Goal: Complete application form

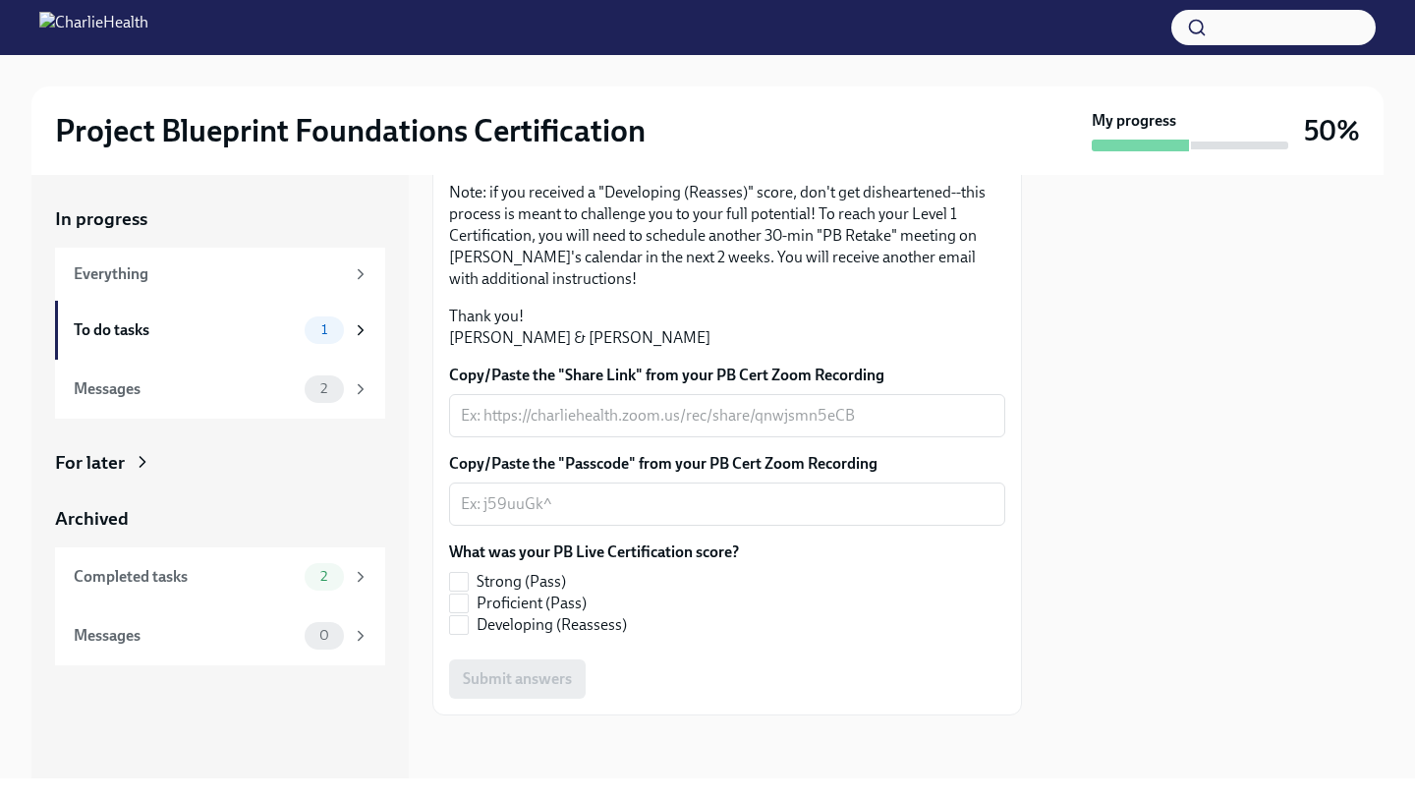
scroll to position [461, 0]
click at [716, 427] on textarea "Copy/Paste the "Share Link" from your PB Cert Zoom Recording" at bounding box center [727, 416] width 533 height 24
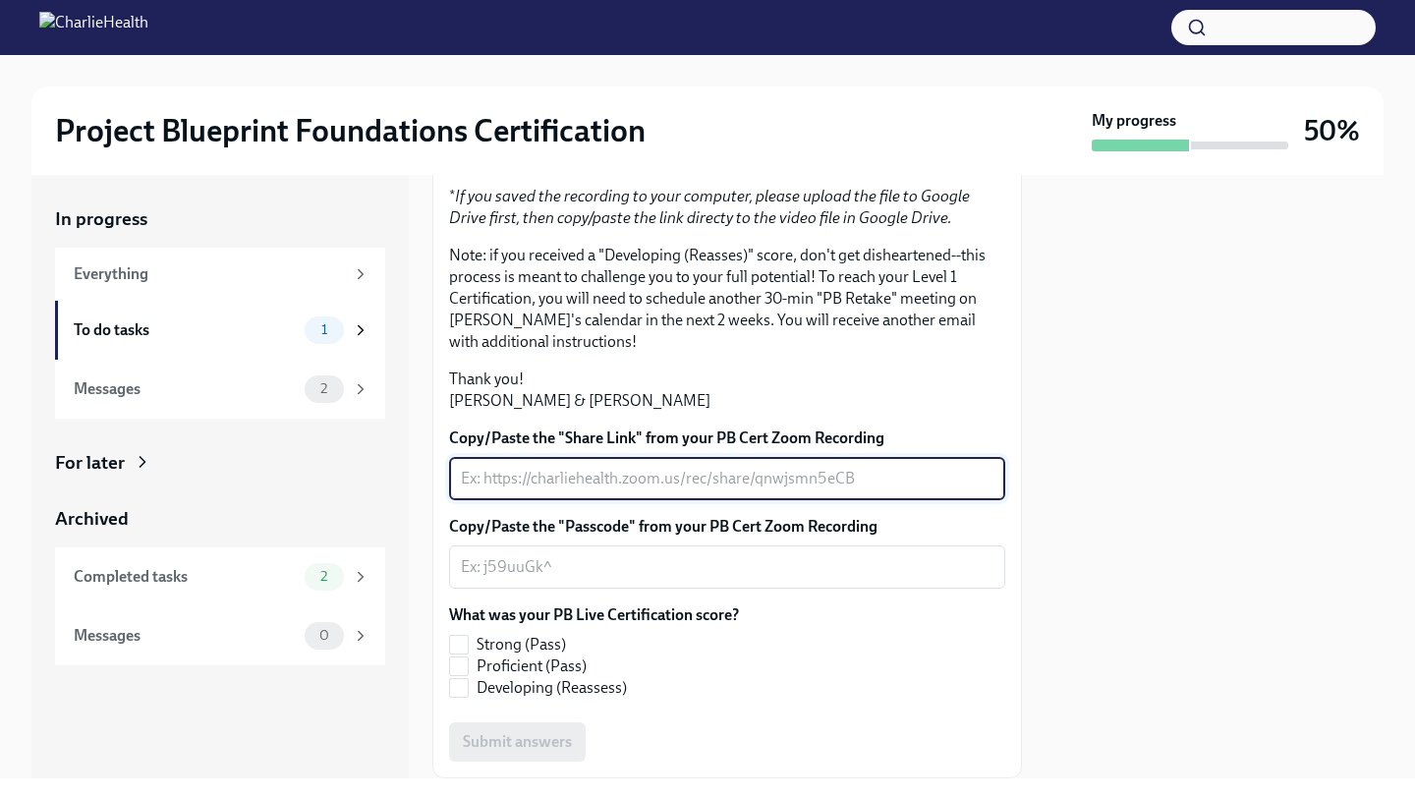
scroll to position [249, 0]
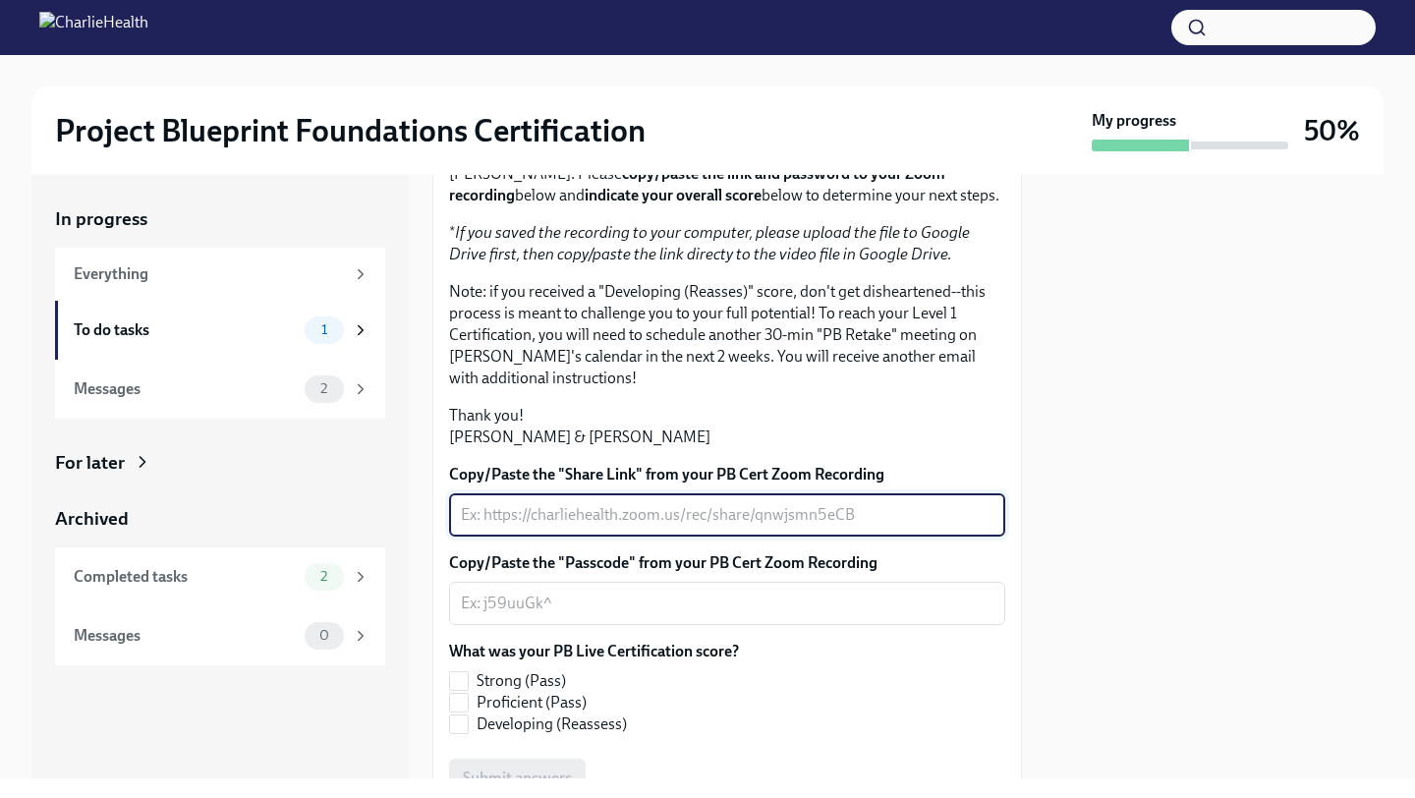
paste textarea "[URL][DOMAIN_NAME]"
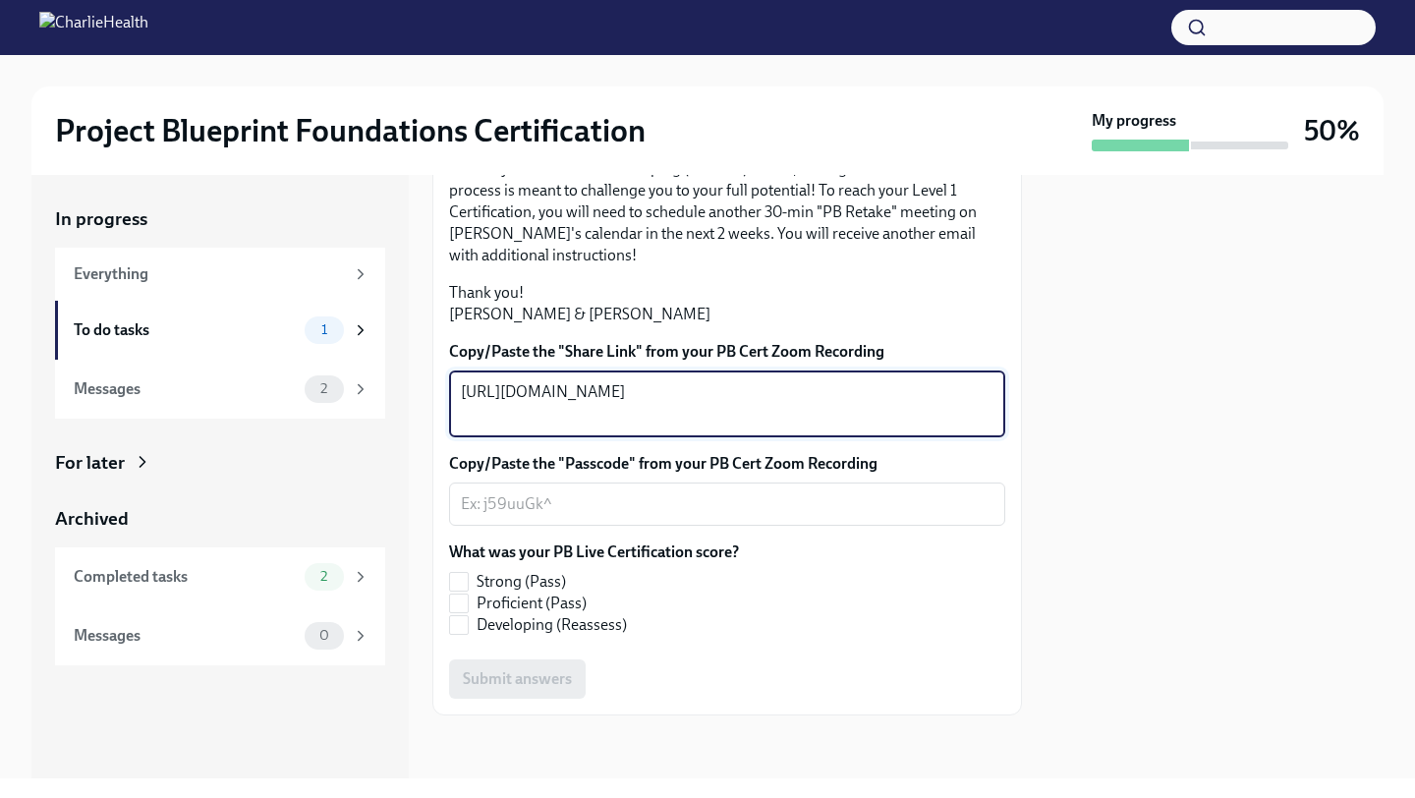
scroll to position [385, 0]
type textarea "[URL][DOMAIN_NAME]"
click at [775, 516] on textarea "Copy/Paste the "Passcode" from your PB Cert Zoom Recording" at bounding box center [727, 504] width 533 height 24
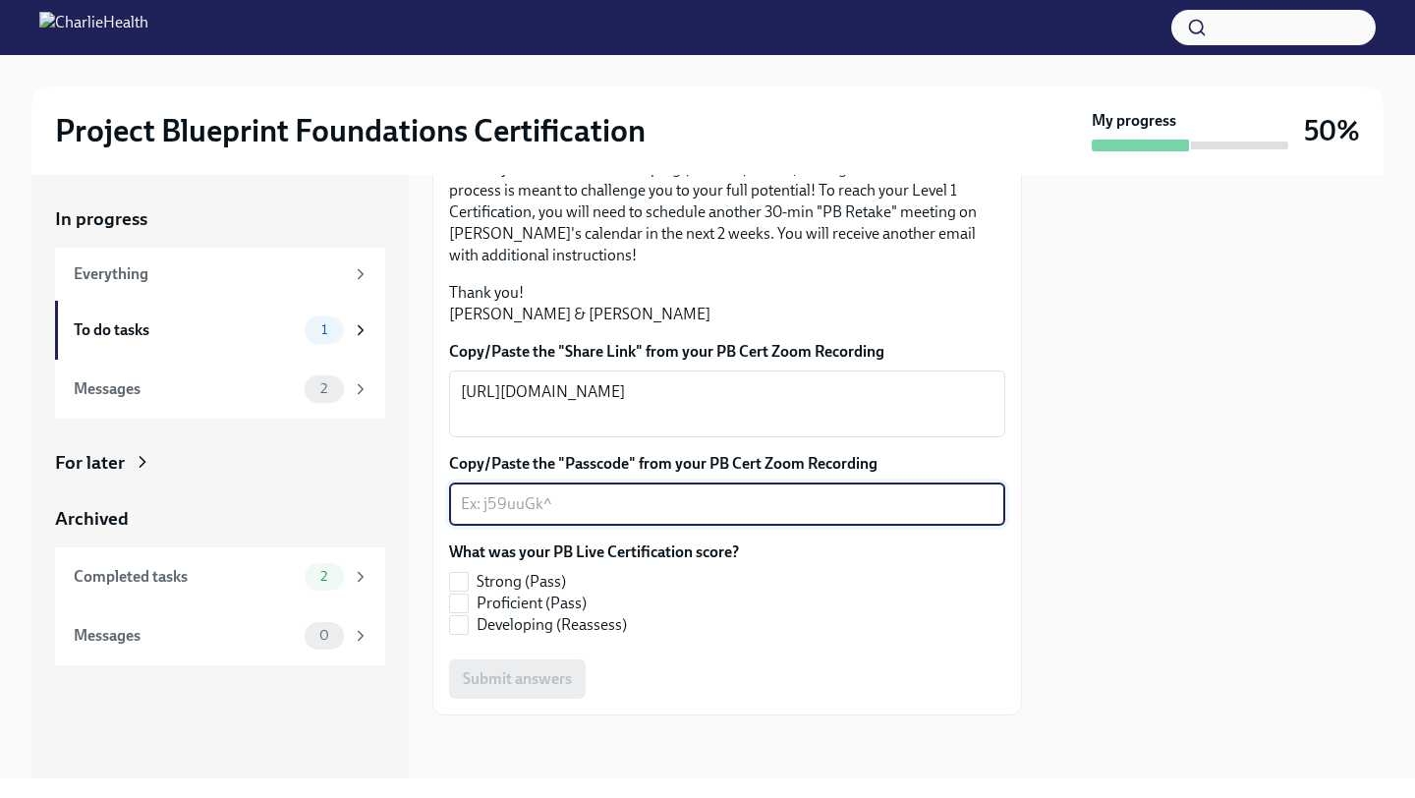
scroll to position [477, 0]
click at [464, 591] on input "Strong (Pass)" at bounding box center [459, 582] width 18 height 18
checkbox input "true"
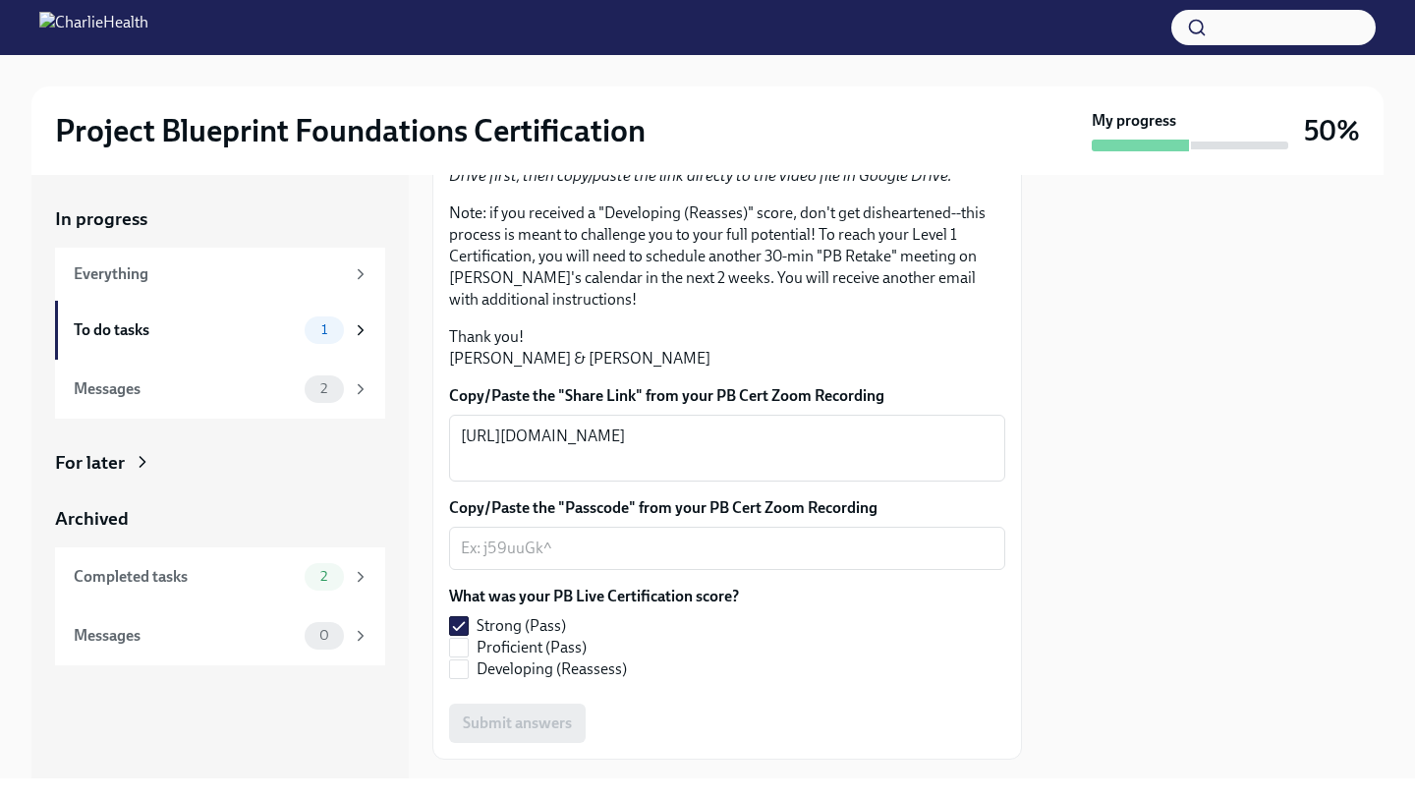
scroll to position [263, 0]
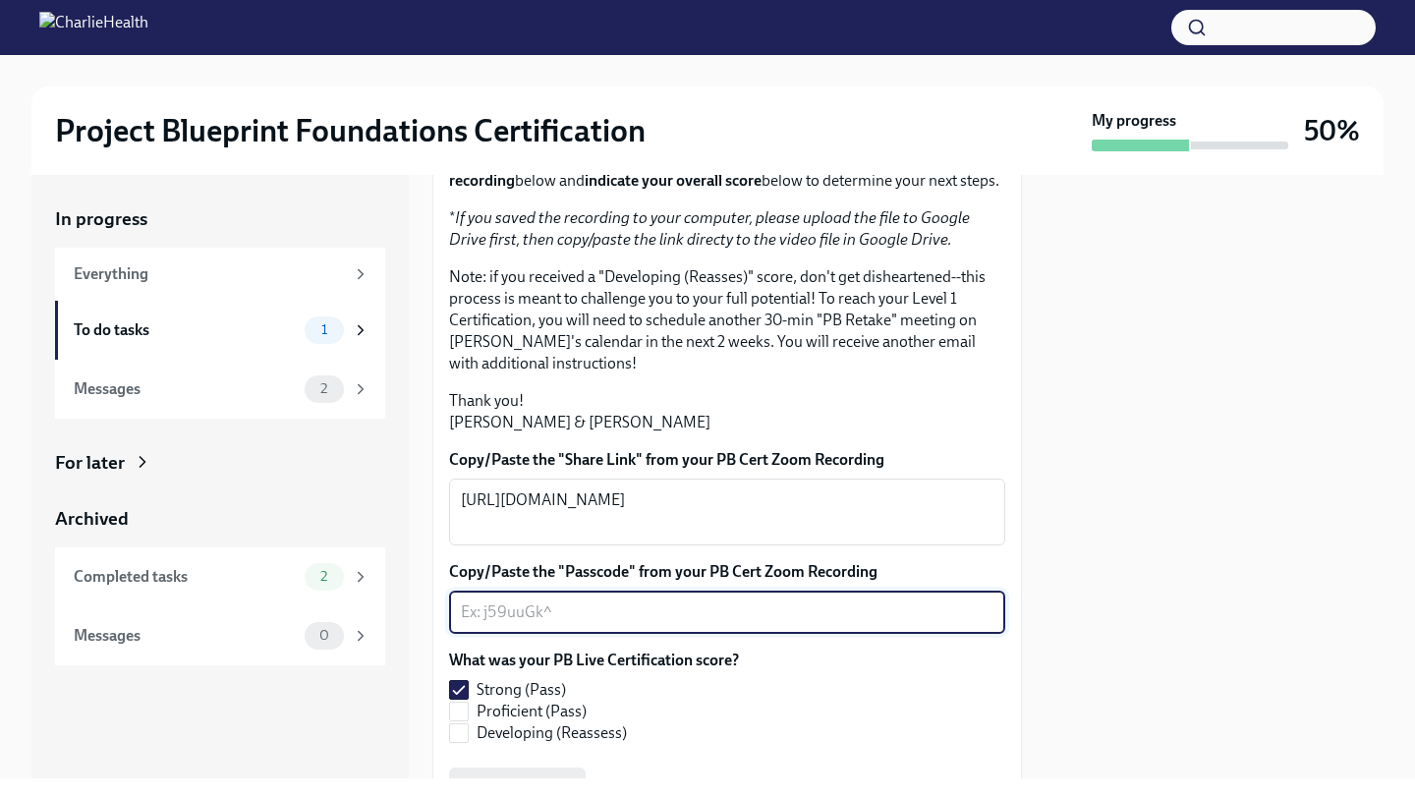
click at [596, 624] on textarea "Copy/Paste the "Passcode" from your PB Cert Zoom Recording" at bounding box center [727, 612] width 533 height 24
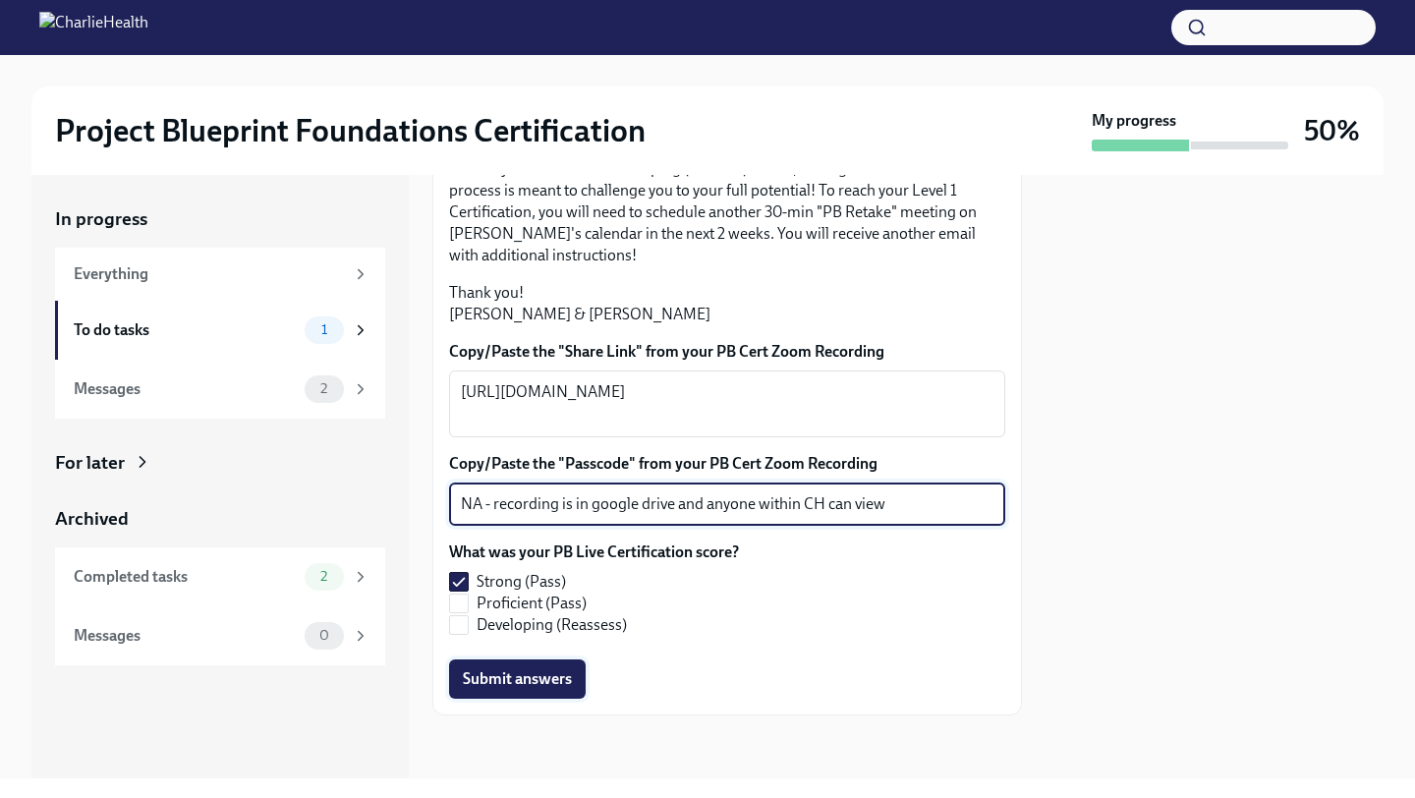
type textarea "NA - recording is in google drive and anyone within CH can view"
click at [542, 687] on span "Submit answers" at bounding box center [517, 679] width 109 height 20
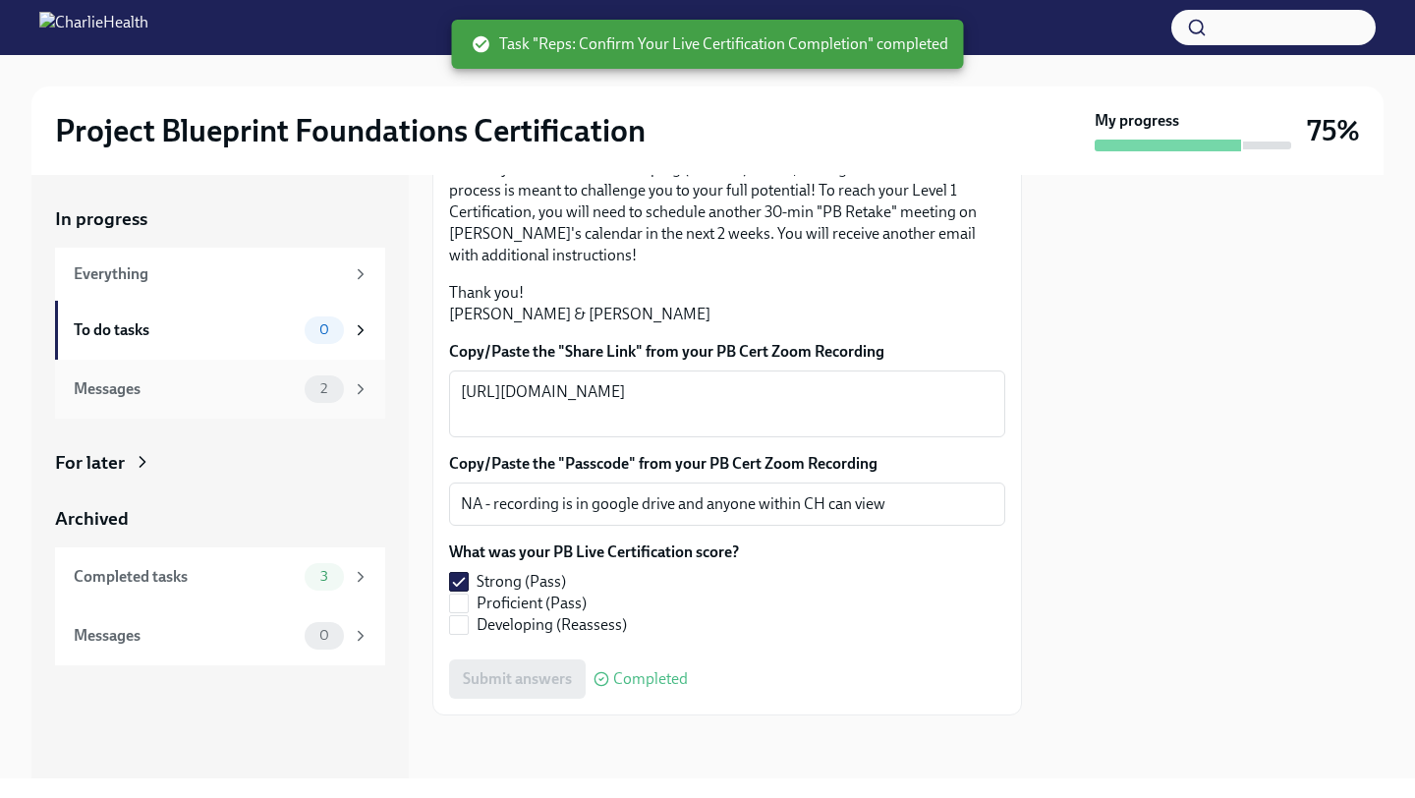
click at [136, 394] on div "Messages" at bounding box center [185, 389] width 223 height 22
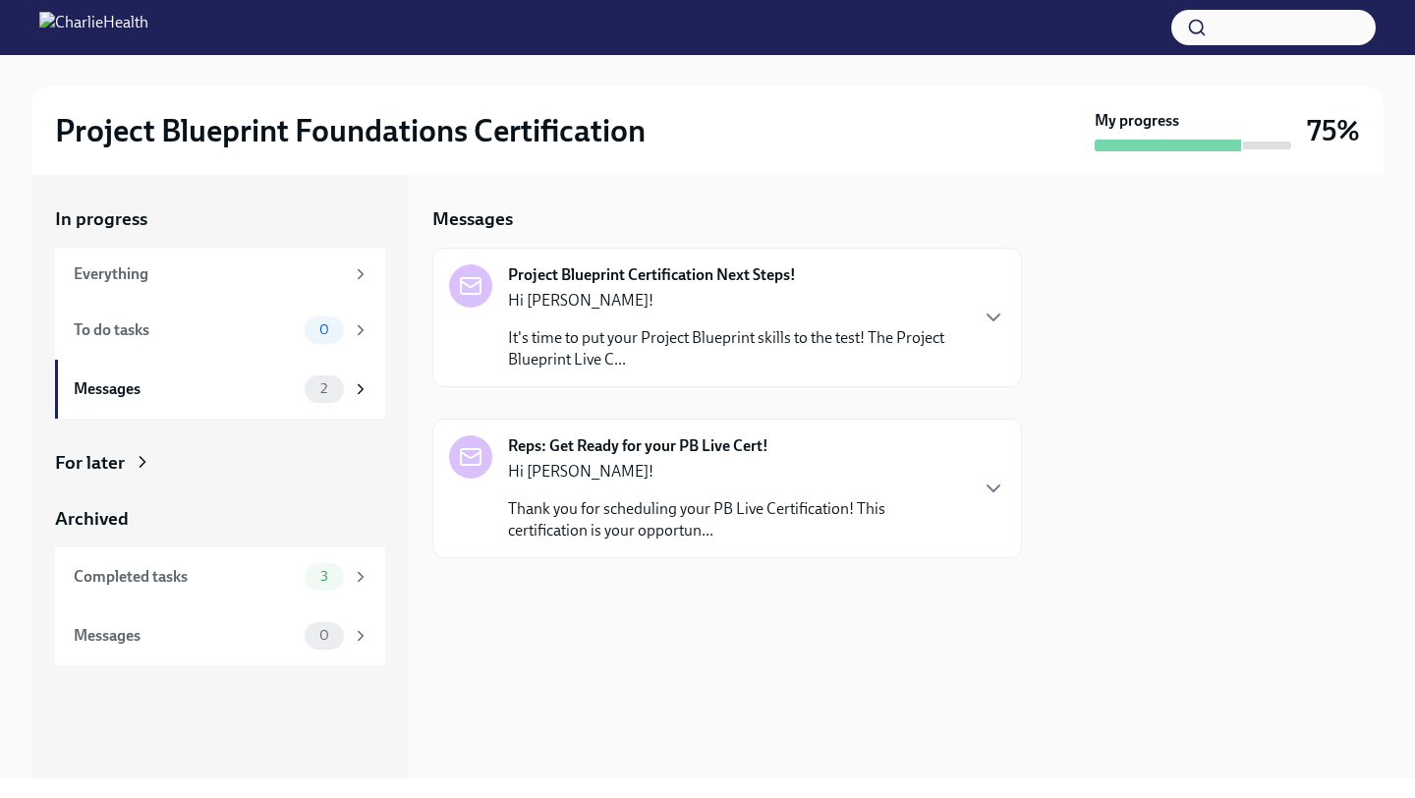
click at [681, 339] on p "It's time to put your Project Blueprint skills to the test! The Project Bluepri…" at bounding box center [737, 348] width 458 height 43
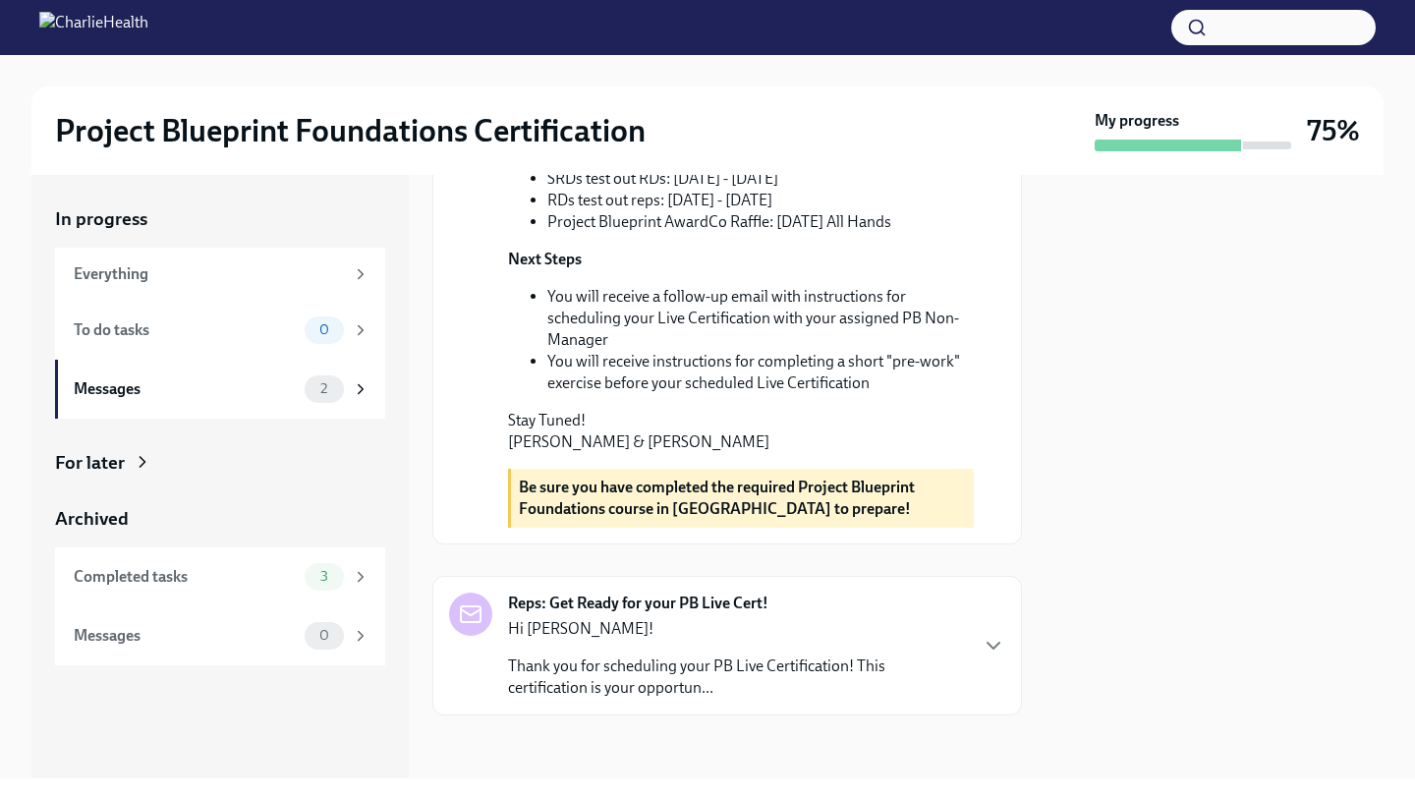
scroll to position [712, 0]
click at [880, 656] on p "Thank you for scheduling your PB Live Certification! This certification is your…" at bounding box center [737, 676] width 458 height 43
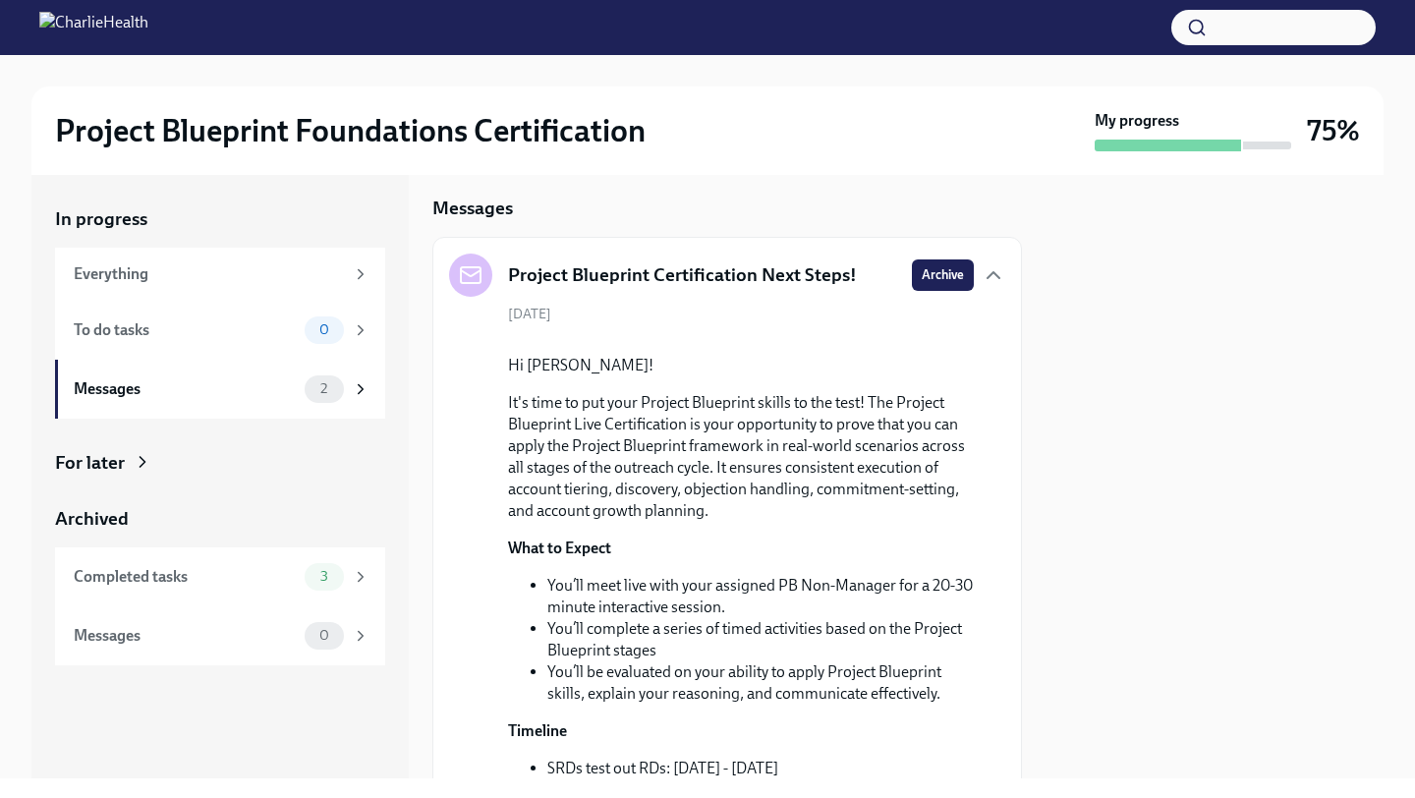
scroll to position [0, 0]
